Goal: Navigation & Orientation: Find specific page/section

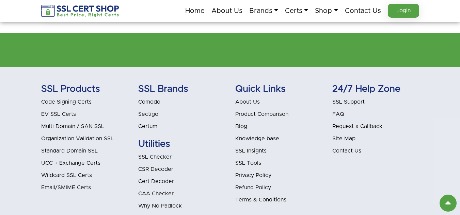
scroll to position [2166, 0]
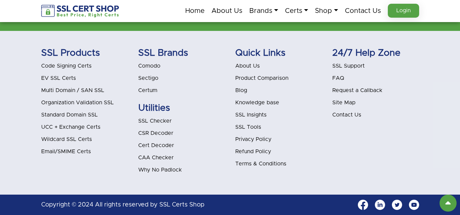
click at [244, 90] on link "Blog" at bounding box center [241, 90] width 12 height 5
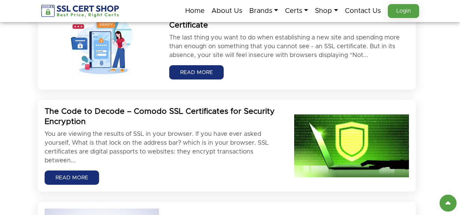
scroll to position [136, 0]
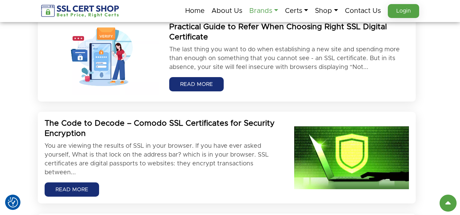
click at [272, 12] on link "Brands" at bounding box center [263, 11] width 29 height 14
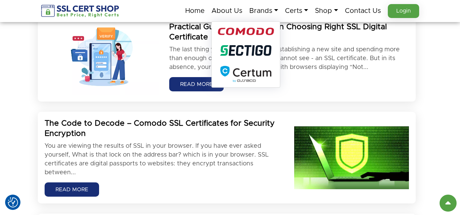
click at [255, 33] on img at bounding box center [246, 32] width 56 height 8
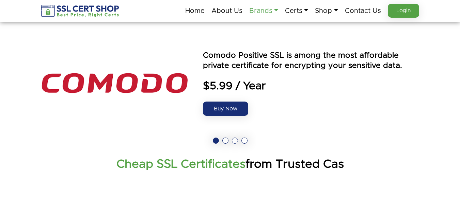
click at [270, 12] on link "Brands" at bounding box center [263, 11] width 29 height 14
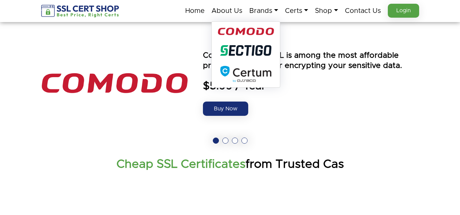
click at [254, 28] on img at bounding box center [246, 32] width 56 height 8
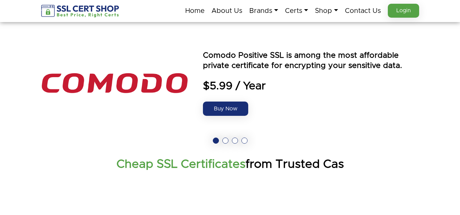
click at [189, 6] on link "Home" at bounding box center [194, 11] width 19 height 14
click at [271, 11] on link "Brands" at bounding box center [263, 11] width 29 height 14
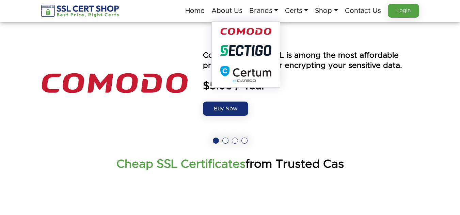
click at [248, 30] on img at bounding box center [245, 31] width 51 height 7
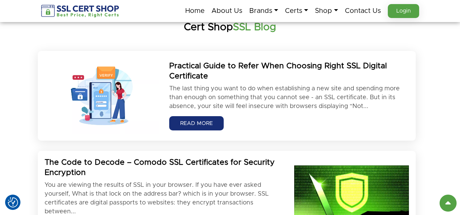
scroll to position [136, 0]
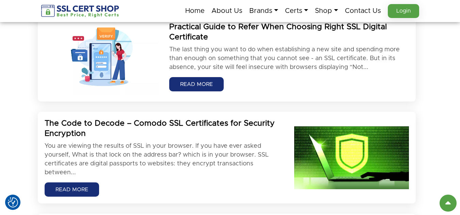
drag, startPoint x: 199, startPoint y: 76, endPoint x: 131, endPoint y: 81, distance: 68.3
click at [131, 81] on img at bounding box center [102, 57] width 115 height 76
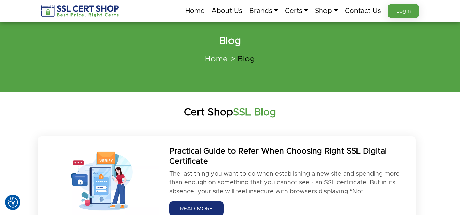
scroll to position [0, 0]
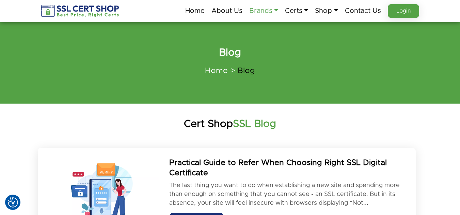
click at [263, 11] on link "Brands" at bounding box center [263, 11] width 29 height 14
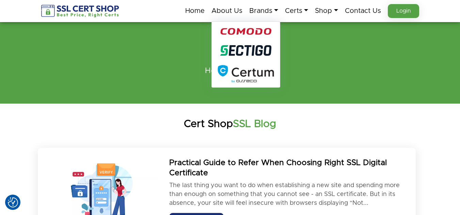
click at [251, 78] on img at bounding box center [246, 74] width 56 height 18
